Goal: Navigation & Orientation: Find specific page/section

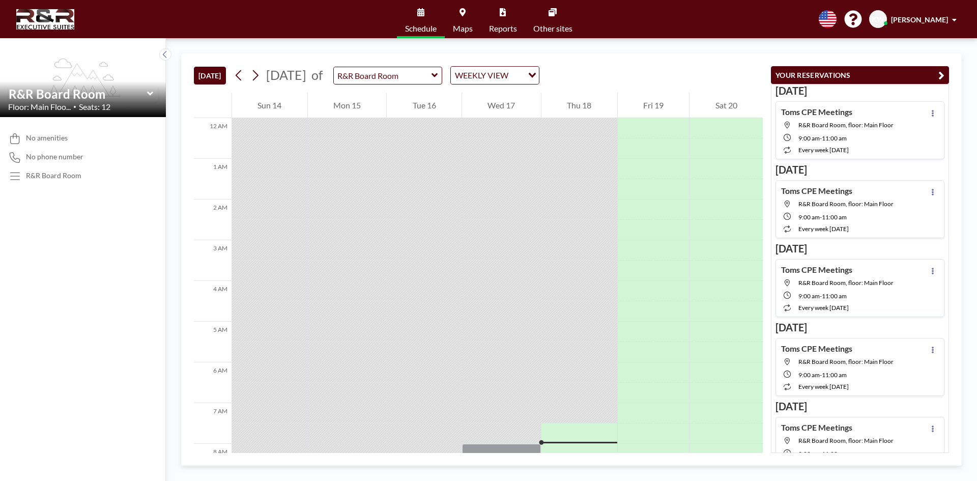
scroll to position [285, 0]
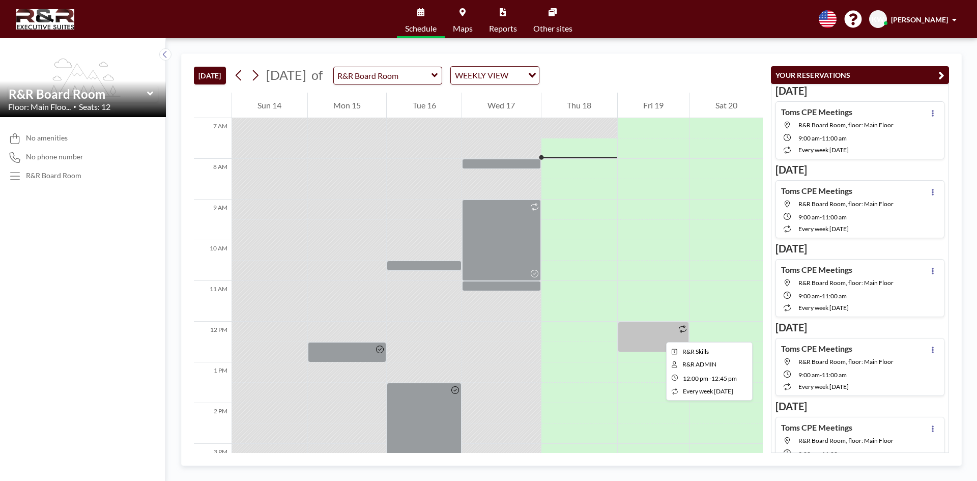
click at [658, 333] on div at bounding box center [653, 336] width 72 height 31
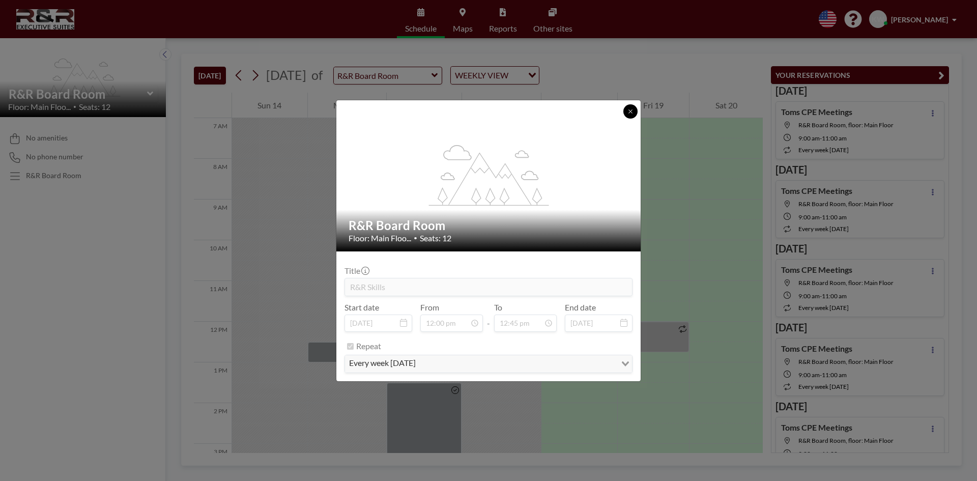
click at [632, 115] on button at bounding box center [630, 111] width 14 height 14
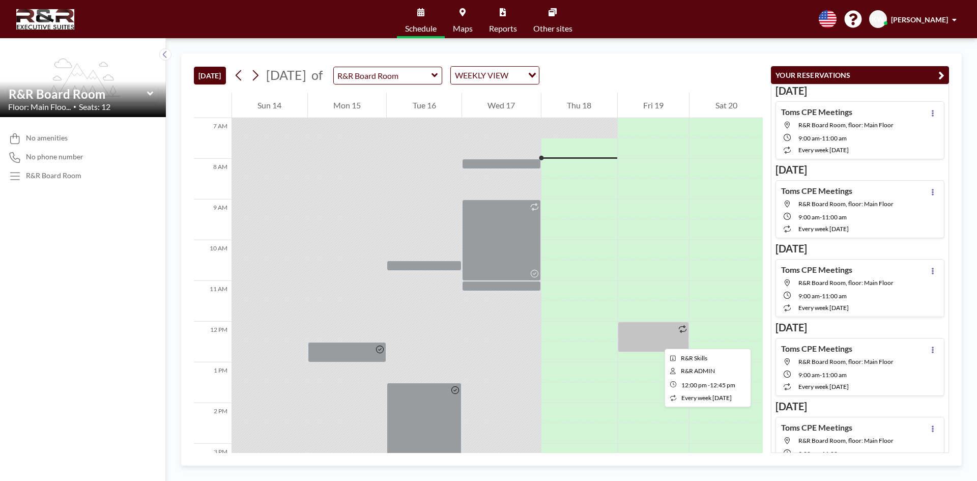
click at [643, 339] on div at bounding box center [653, 336] width 72 height 31
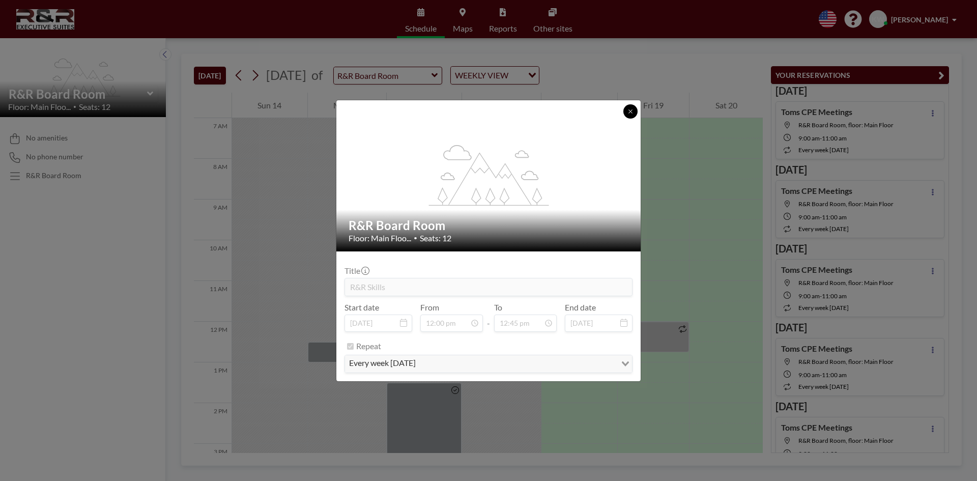
click at [628, 110] on icon at bounding box center [630, 111] width 6 height 6
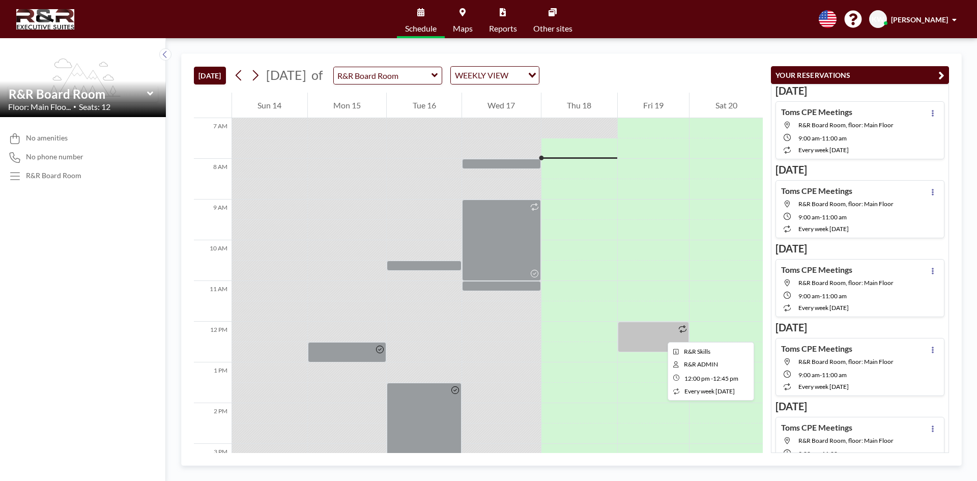
drag, startPoint x: 659, startPoint y: 333, endPoint x: 637, endPoint y: 336, distance: 22.1
click at [637, 336] on div at bounding box center [653, 336] width 72 height 31
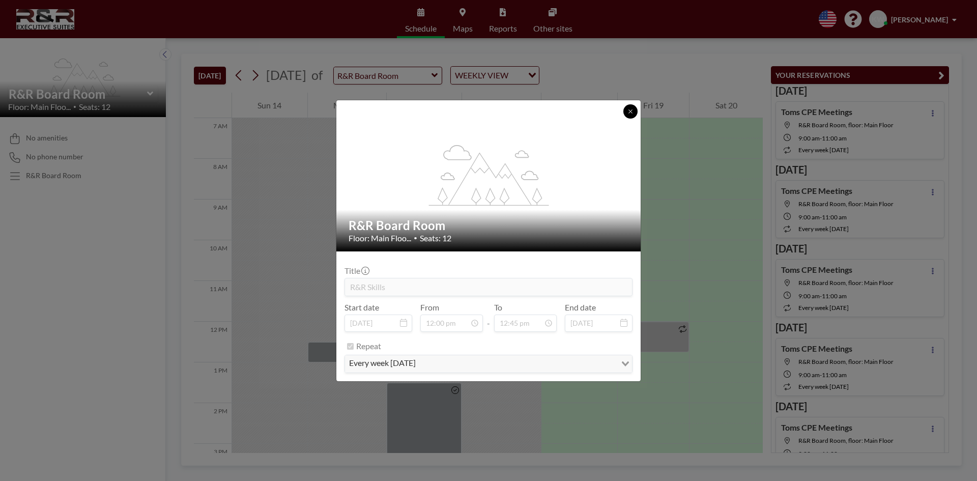
click at [631, 108] on icon at bounding box center [630, 111] width 6 height 6
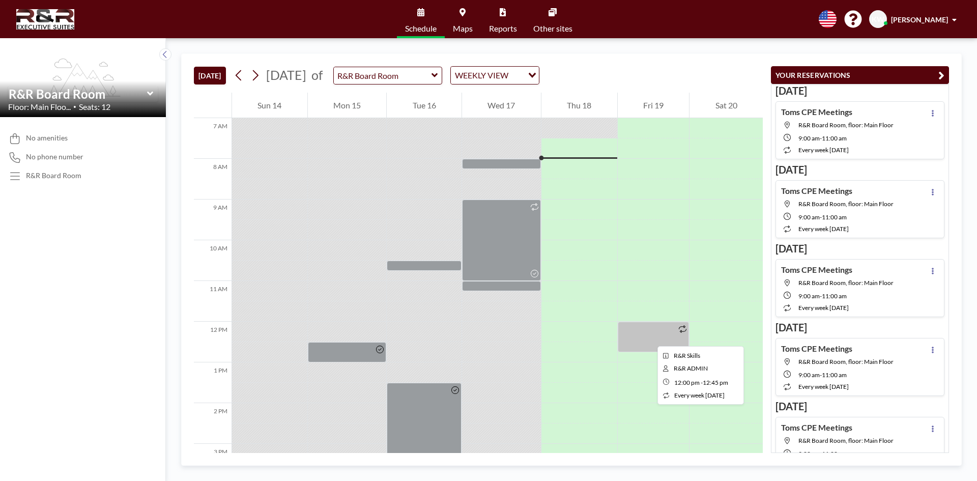
click at [649, 337] on div at bounding box center [653, 336] width 72 height 31
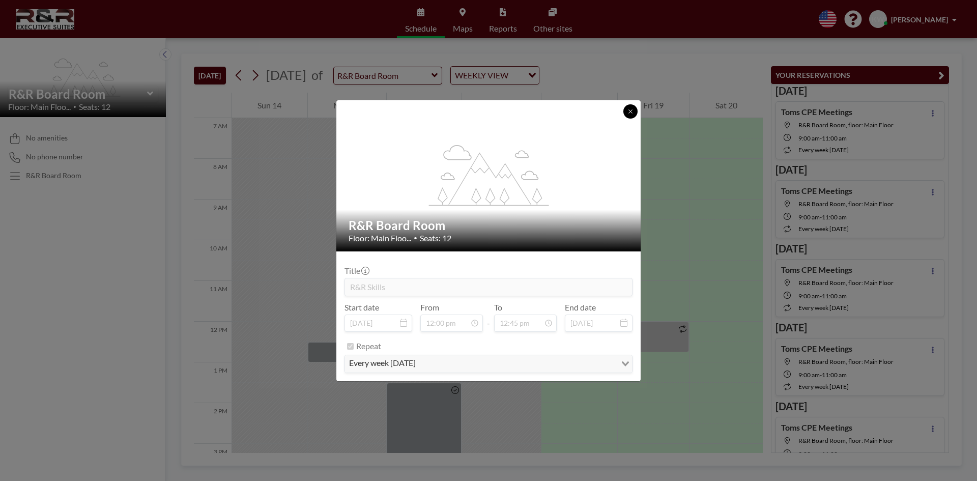
click at [631, 110] on icon at bounding box center [630, 111] width 4 height 4
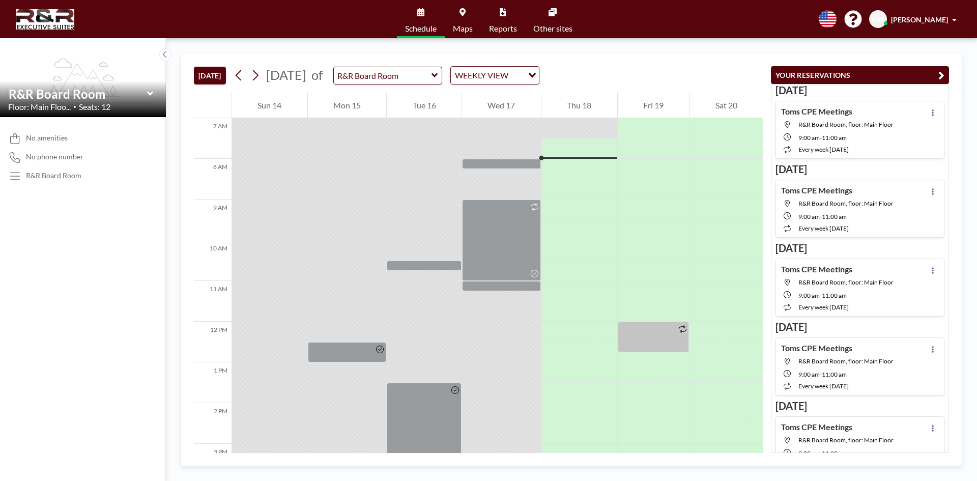
scroll to position [0, 0]
click at [664, 343] on div at bounding box center [653, 336] width 72 height 31
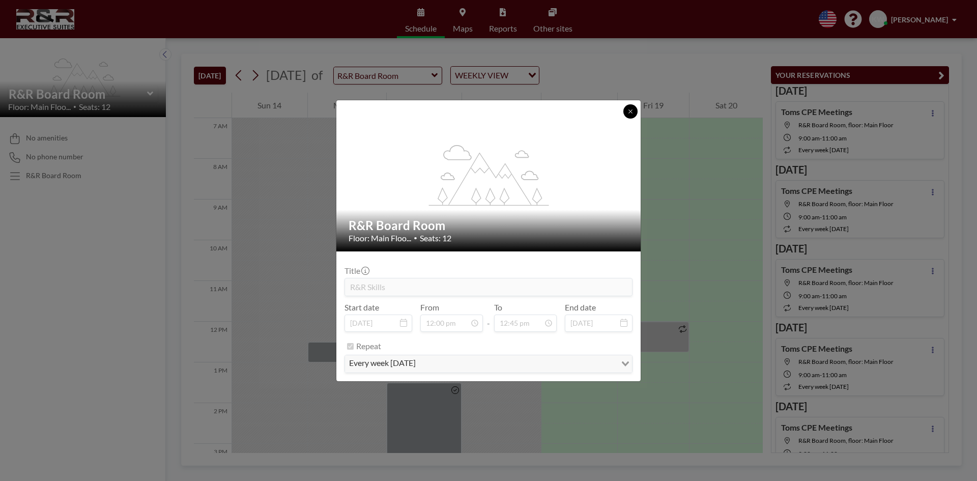
click at [631, 112] on icon at bounding box center [630, 111] width 4 height 4
